Goal: Find specific page/section: Find specific page/section

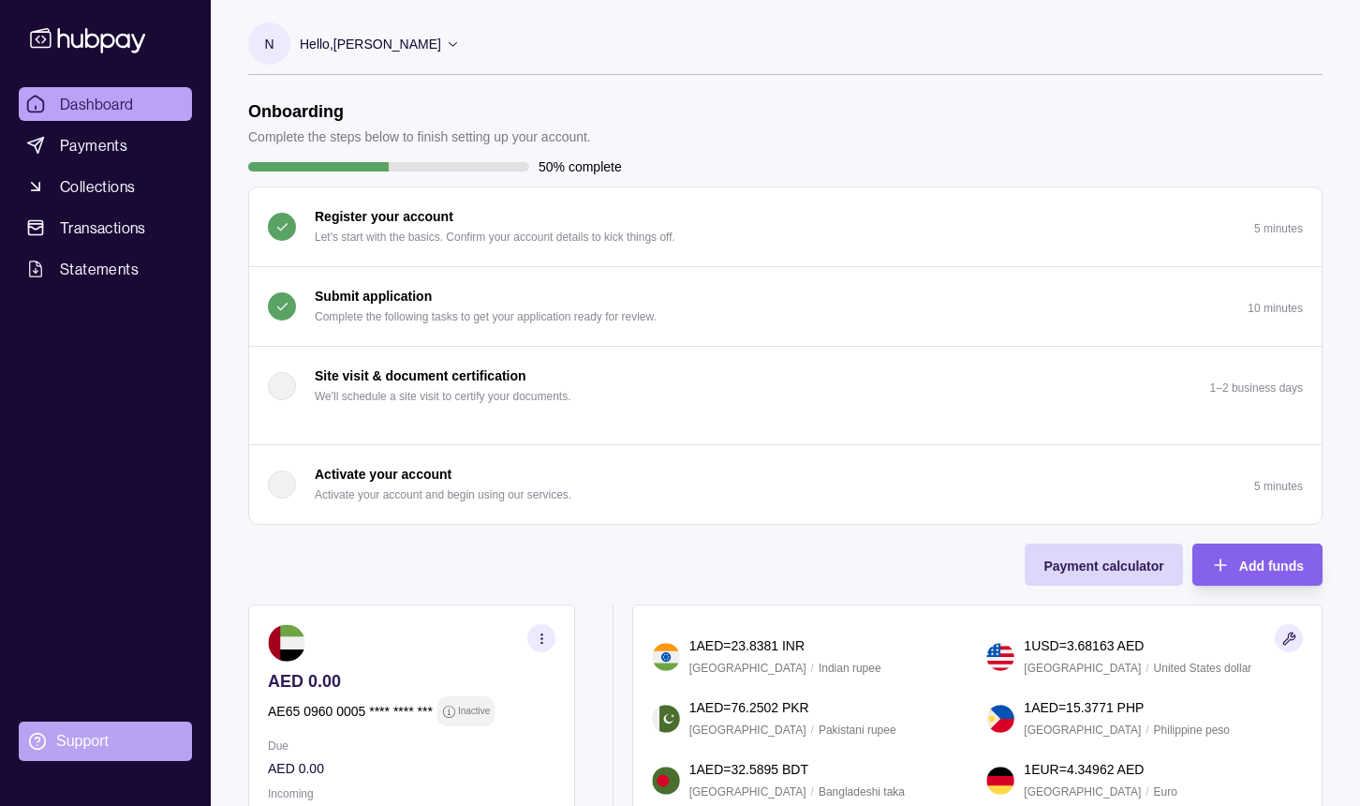
click at [76, 739] on div "Support" at bounding box center [82, 741] width 52 height 21
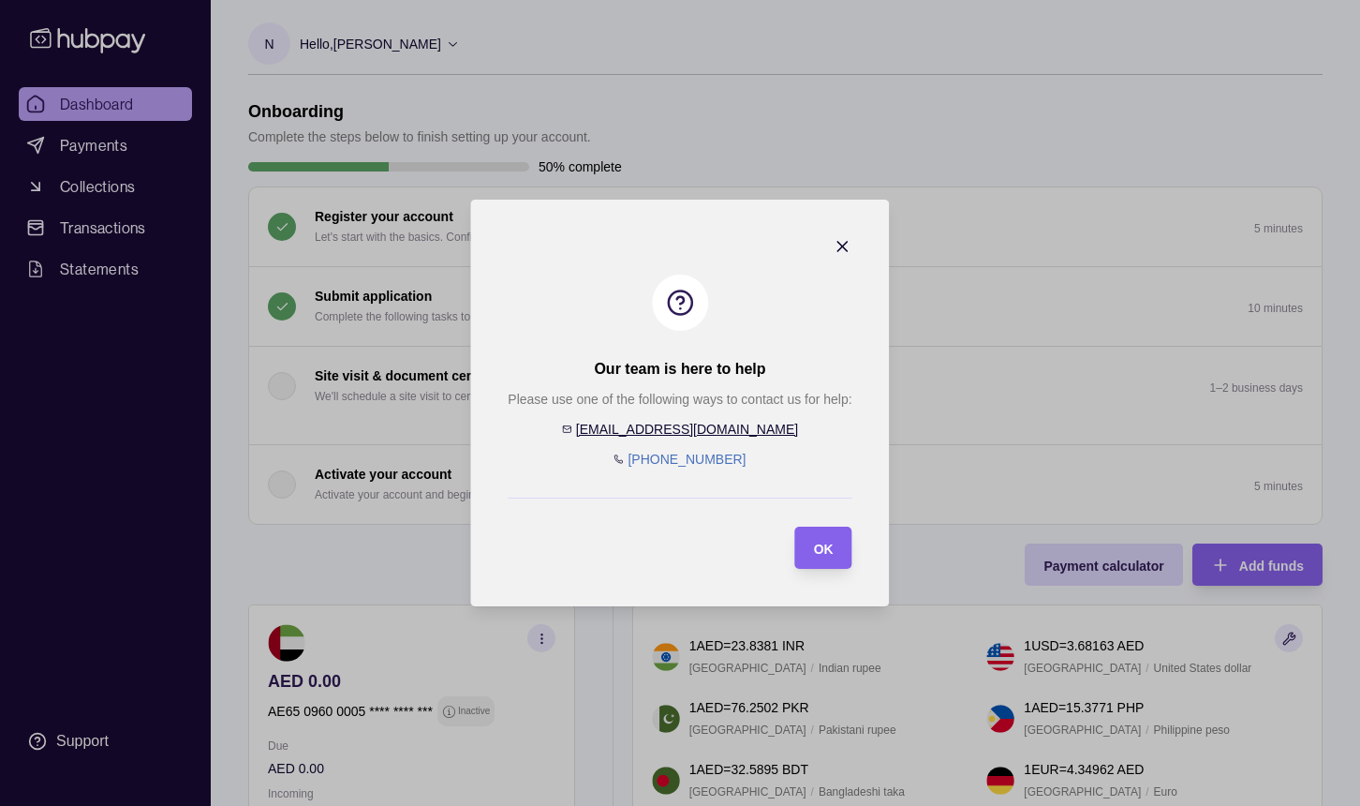
drag, startPoint x: 739, startPoint y: 462, endPoint x: 793, endPoint y: 457, distance: 53.6
click at [793, 457] on div "Please use one of the following ways to contact us for help: [EMAIL_ADDRESS][DO…" at bounding box center [680, 429] width 344 height 81
click at [827, 543] on span "OK" at bounding box center [824, 549] width 20 height 15
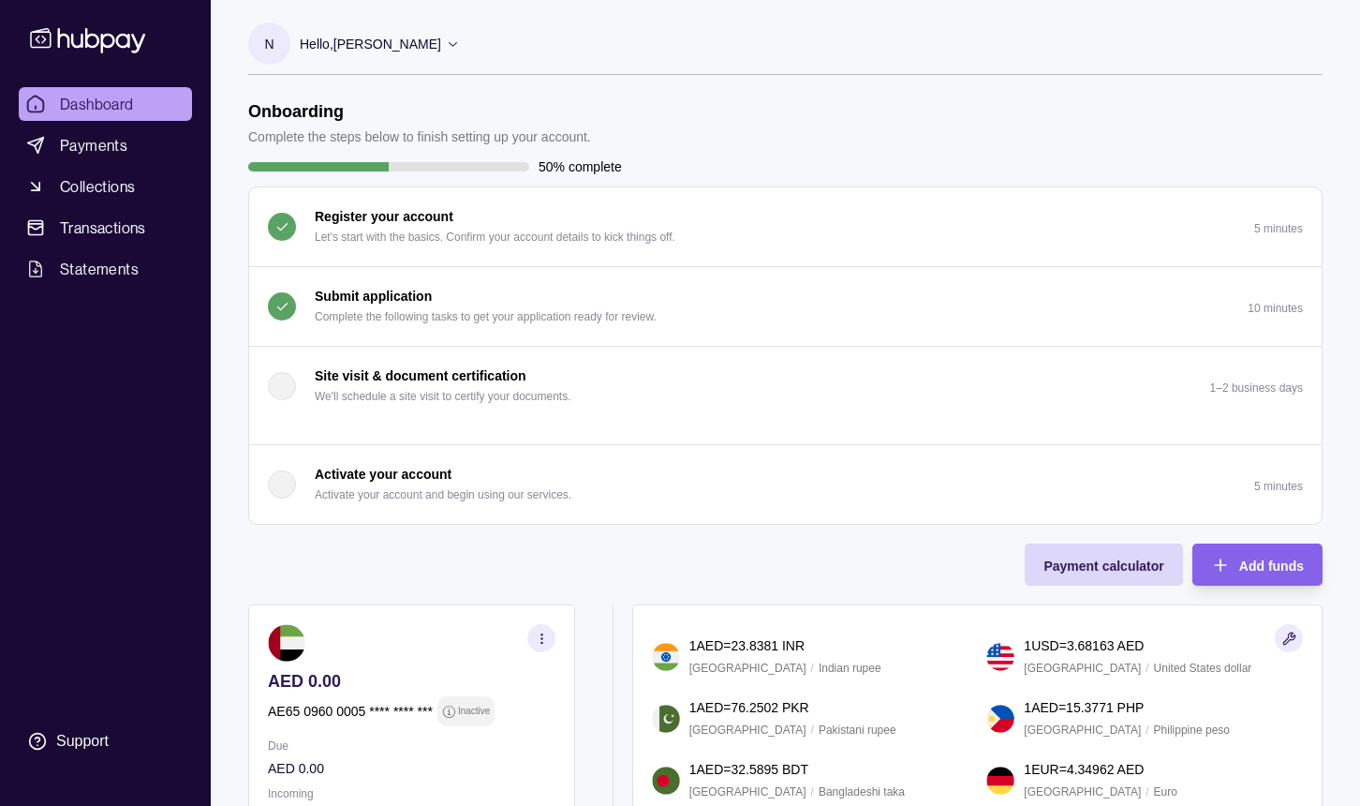
click at [446, 49] on icon at bounding box center [453, 44] width 14 height 14
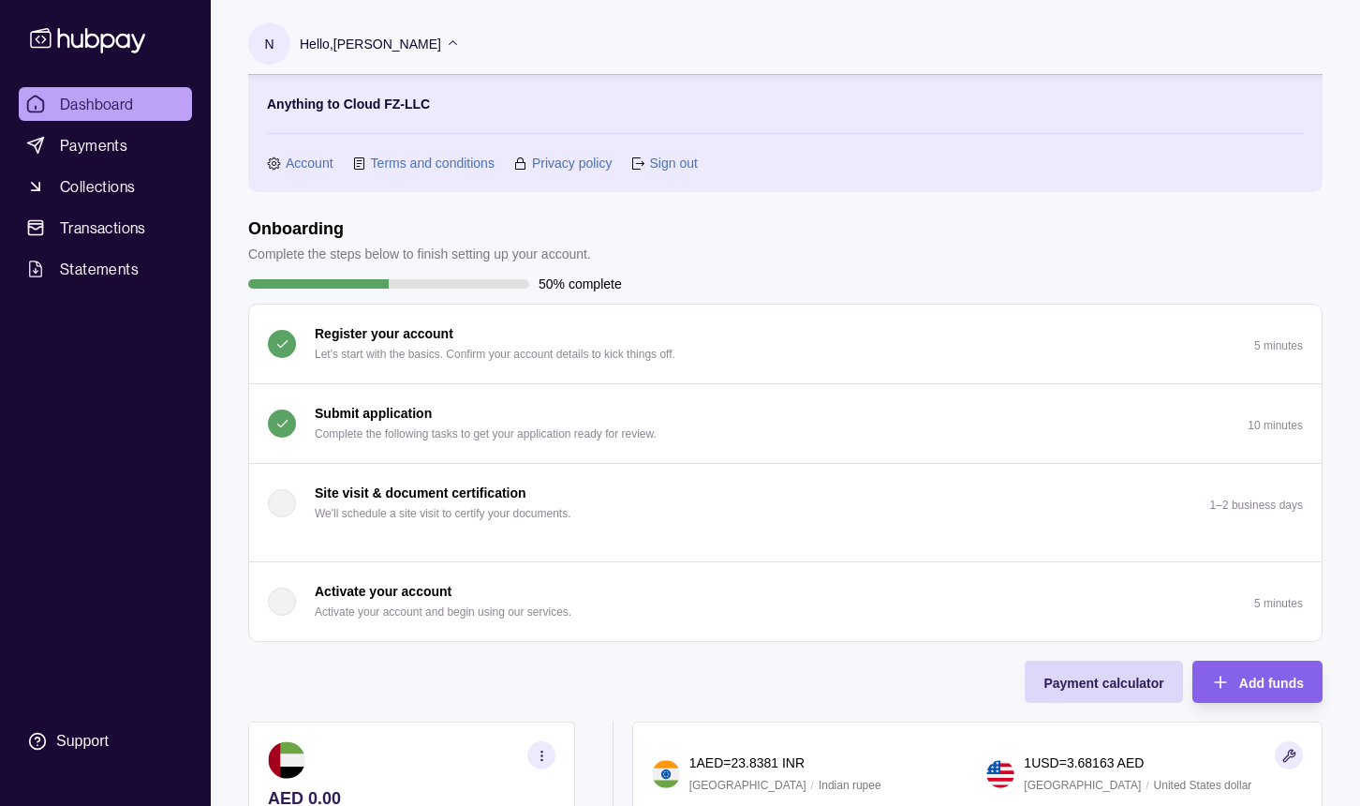
click at [310, 167] on link "Account" at bounding box center [310, 163] width 48 height 21
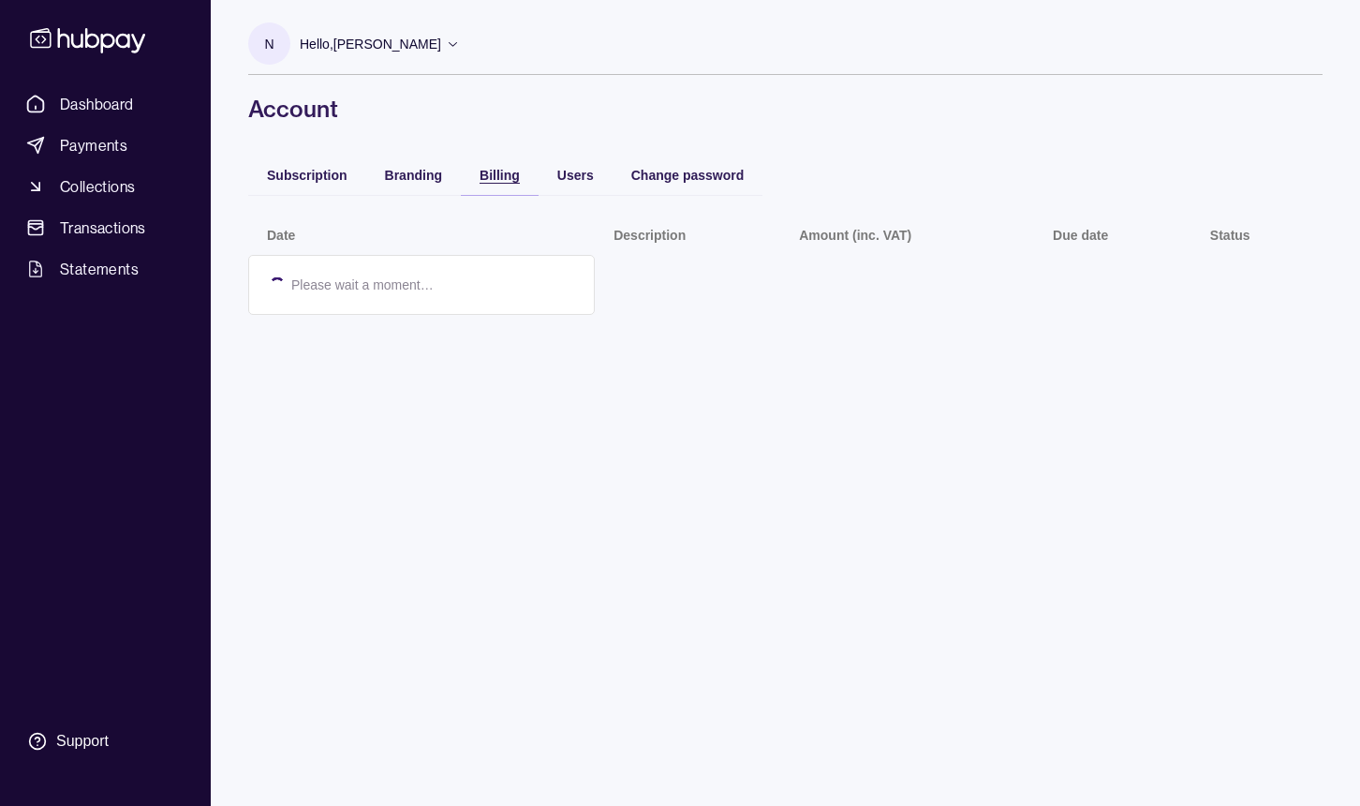
click at [506, 173] on span "Billing" at bounding box center [500, 175] width 40 height 15
click at [328, 182] on span "Subscription" at bounding box center [307, 175] width 81 height 15
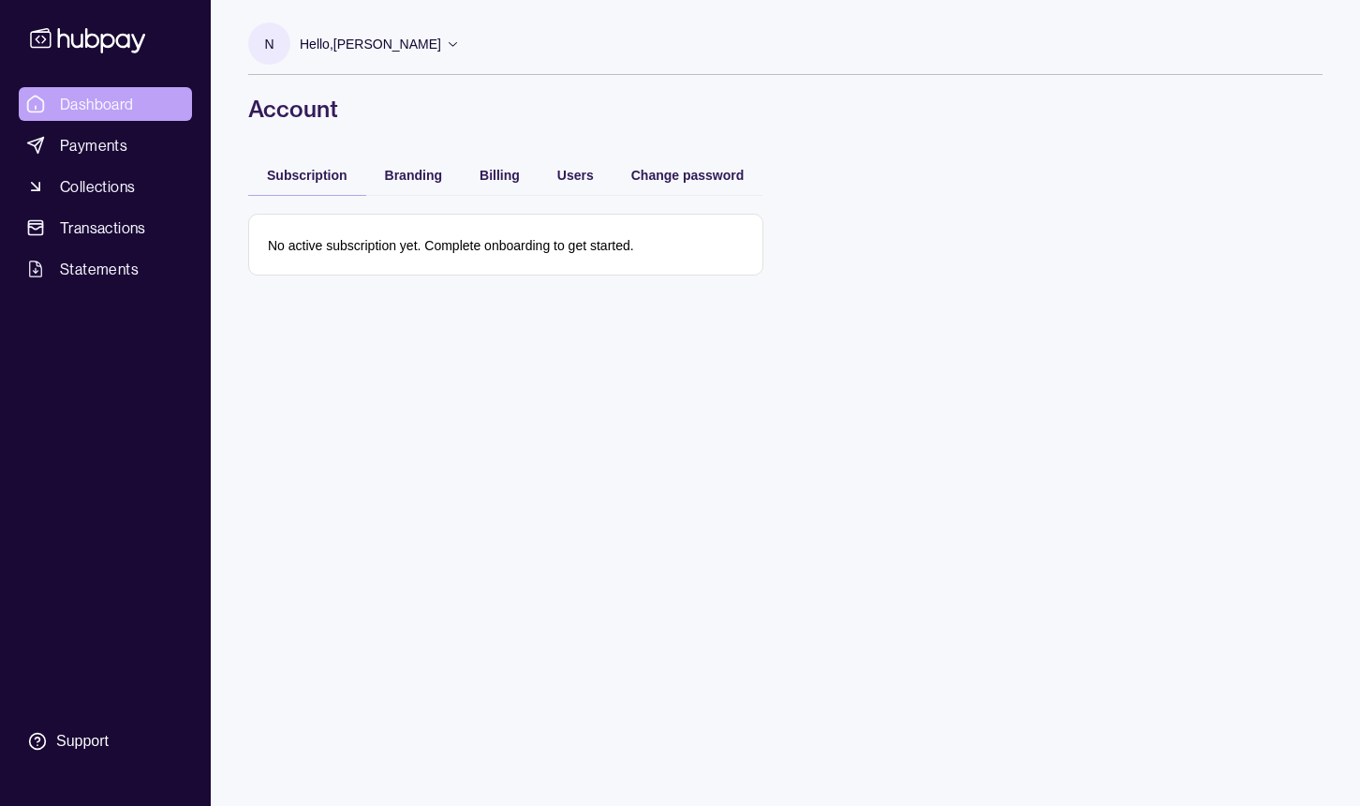
click at [123, 104] on span "Dashboard" at bounding box center [97, 104] width 74 height 22
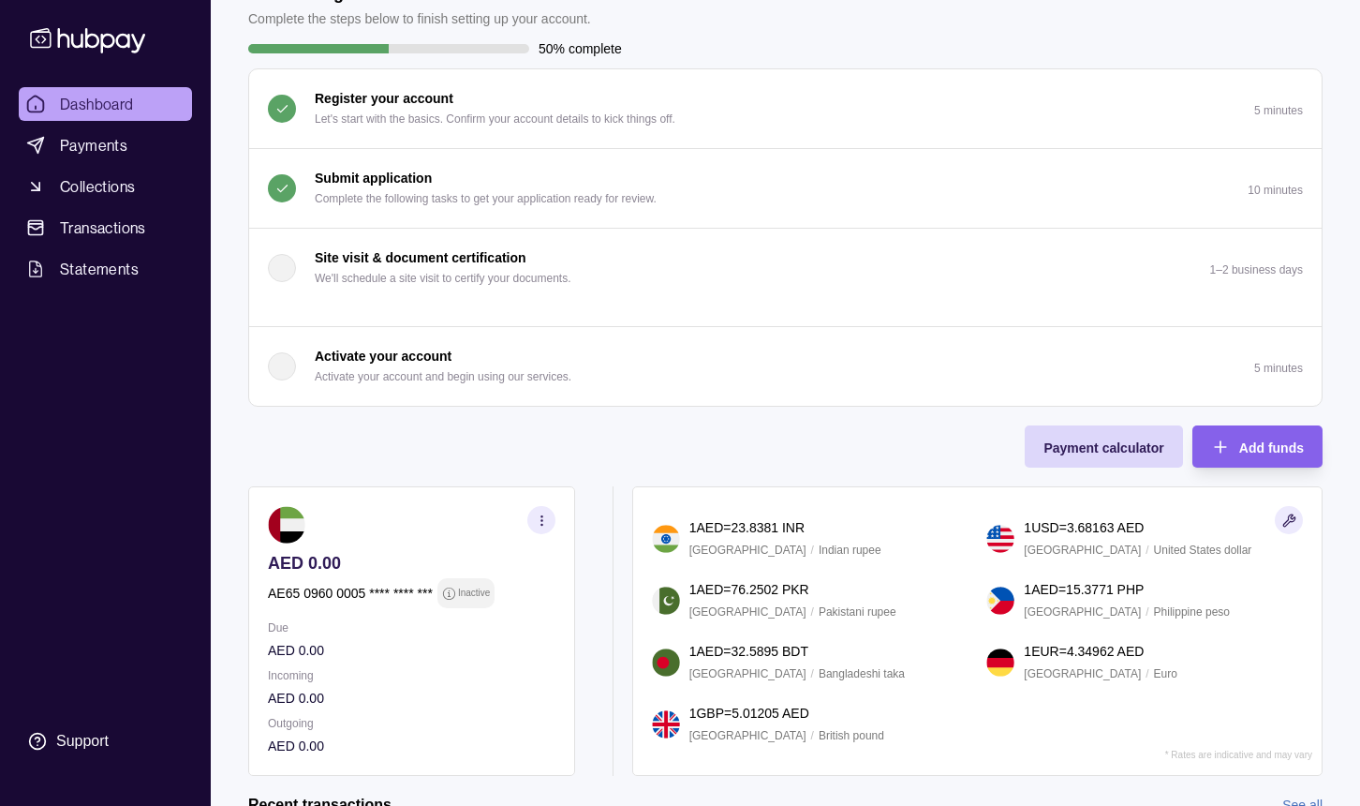
scroll to position [126, 0]
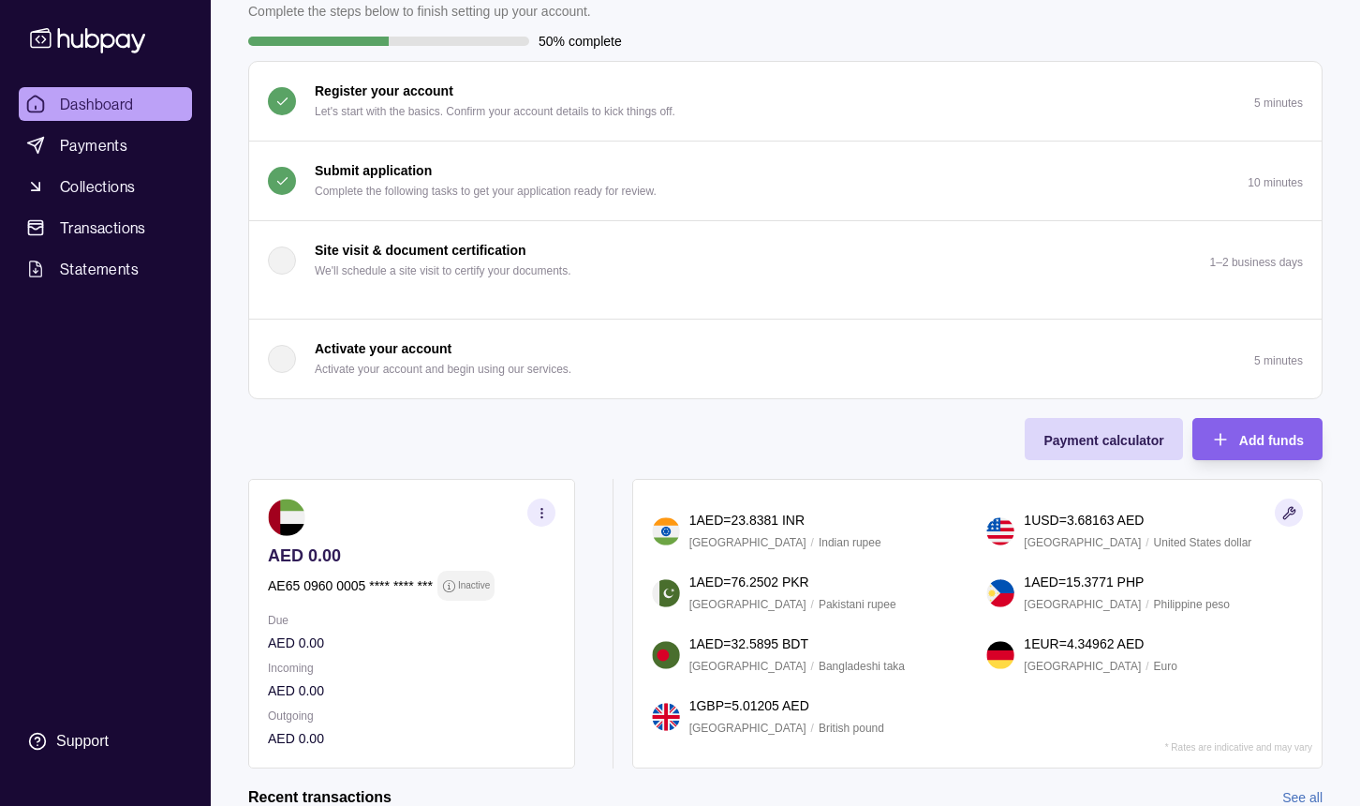
click at [543, 508] on icon "button" at bounding box center [542, 513] width 14 height 14
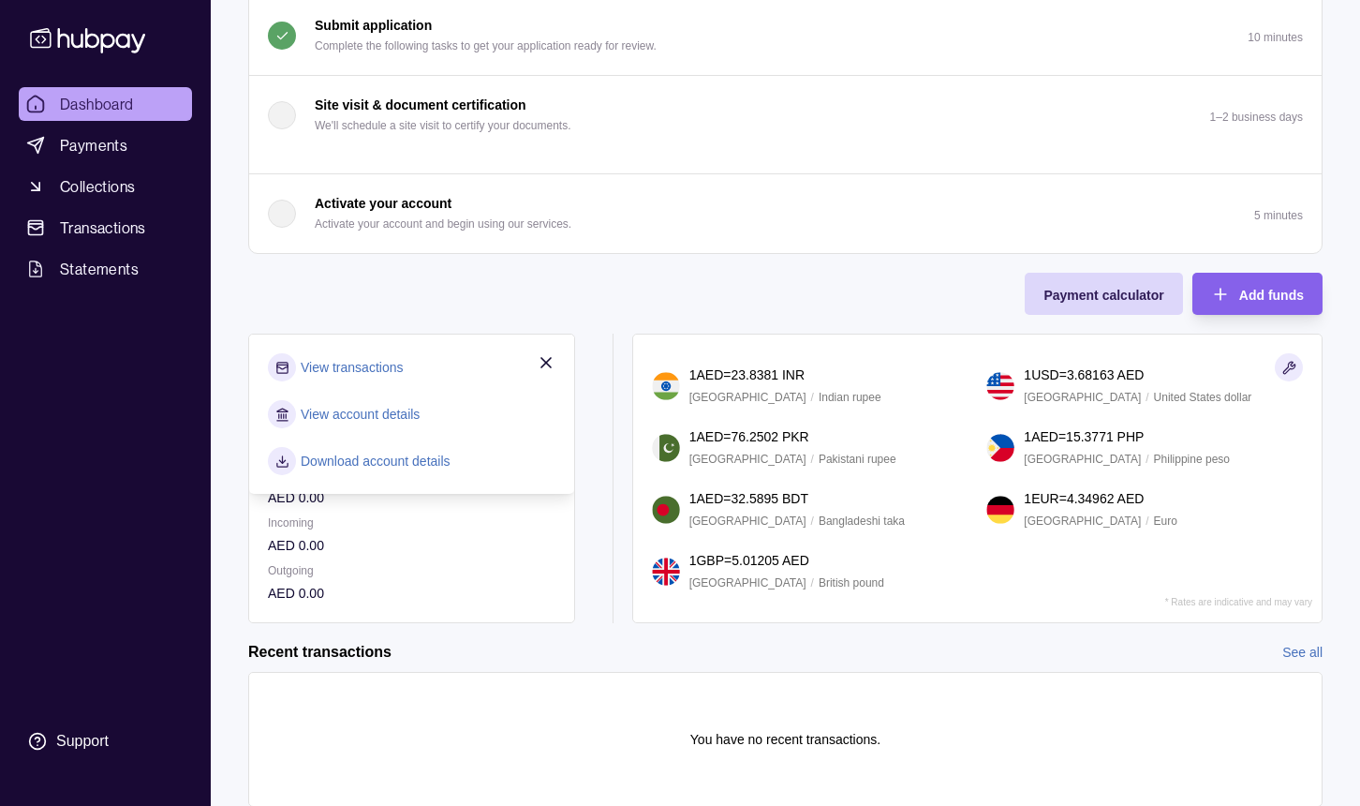
scroll to position [281, 0]
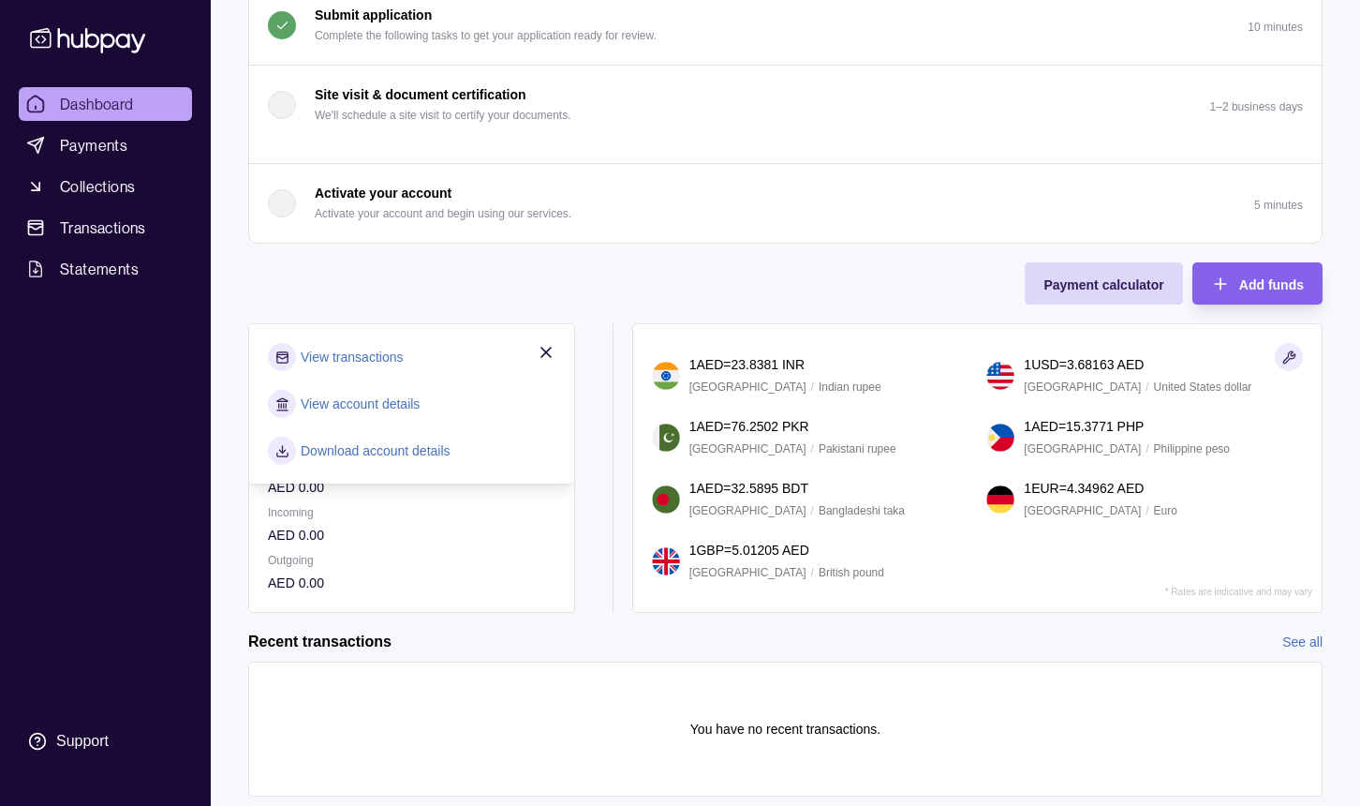
click at [377, 405] on link "View account details" at bounding box center [360, 404] width 119 height 21
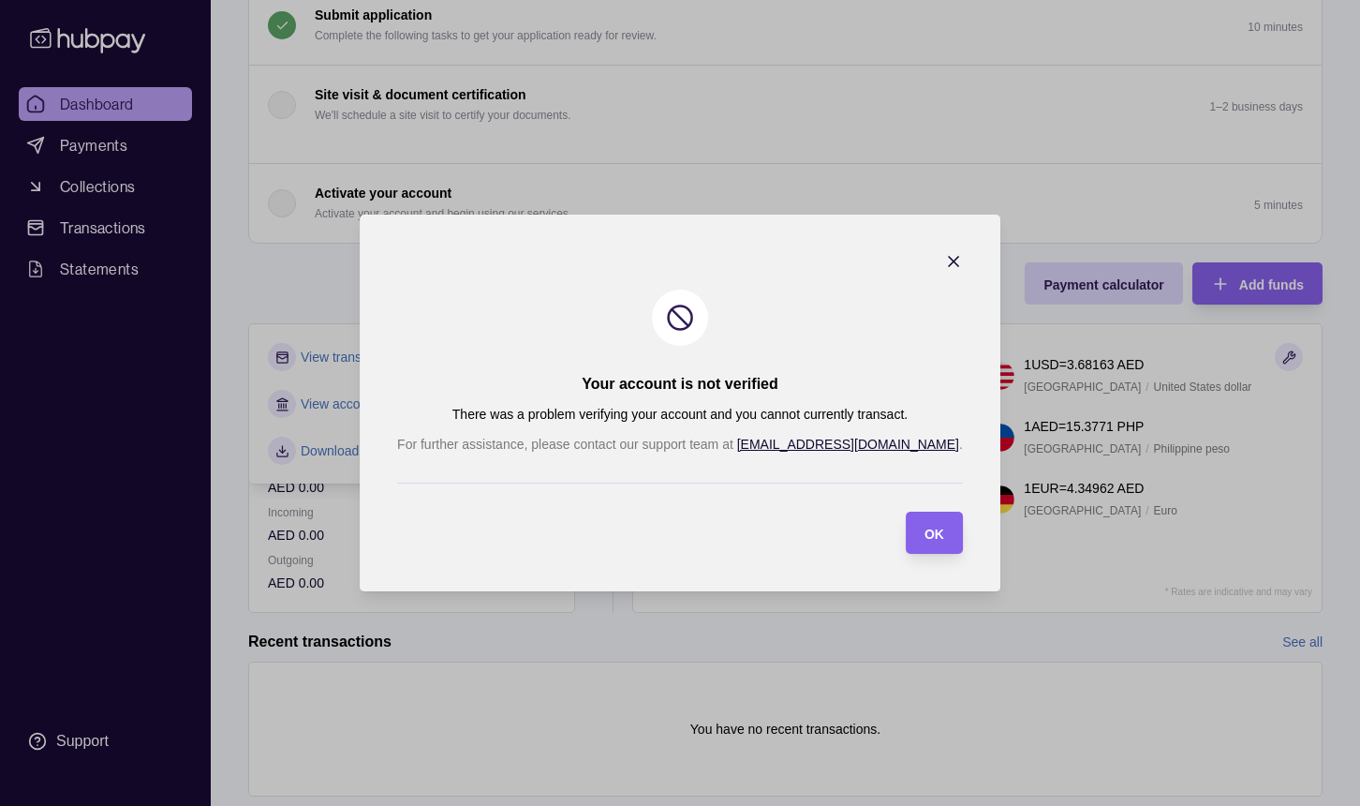
click at [949, 260] on icon "button" at bounding box center [953, 261] width 9 height 9
